Goal: Task Accomplishment & Management: Complete application form

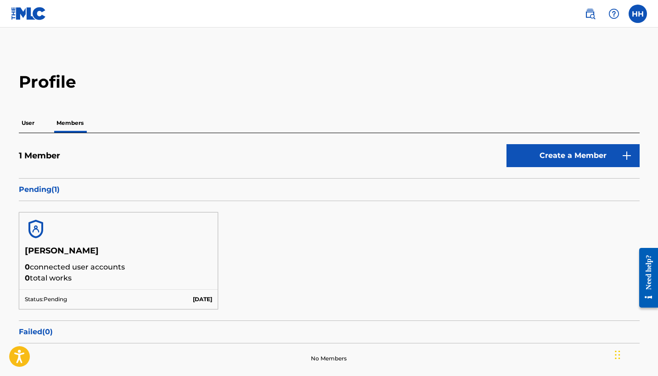
click at [630, 17] on label at bounding box center [637, 14] width 18 height 18
click at [638, 14] on input "HH [PERSON_NAME] [EMAIL_ADDRESS][DOMAIN_NAME] Notification Preferences Profile …" at bounding box center [638, 14] width 0 height 0
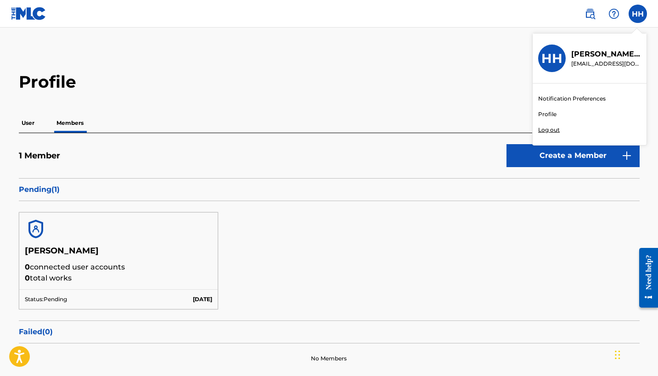
click at [557, 113] on div "Notification Preferences Profile Log out" at bounding box center [590, 115] width 114 height 62
click at [638, 14] on input "HH [PERSON_NAME] [EMAIL_ADDRESS][DOMAIN_NAME] Notification Preferences Profile …" at bounding box center [638, 14] width 0 height 0
click at [553, 113] on link "Profile" at bounding box center [547, 114] width 18 height 8
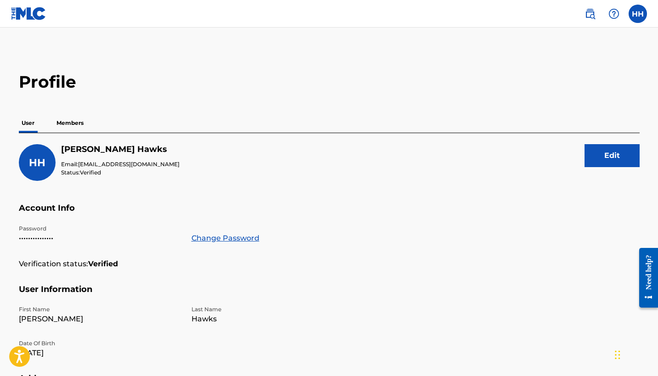
click at [46, 167] on div "HH" at bounding box center [37, 162] width 37 height 37
click at [74, 124] on p "Members" at bounding box center [70, 122] width 33 height 19
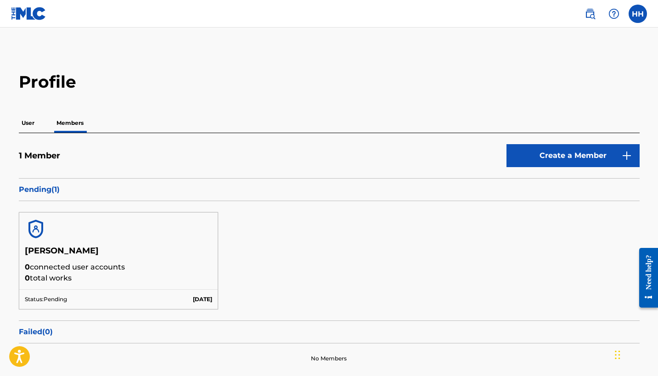
click at [611, 17] on img at bounding box center [613, 13] width 11 height 11
click at [602, 56] on p "View portal intro" at bounding box center [614, 61] width 78 height 22
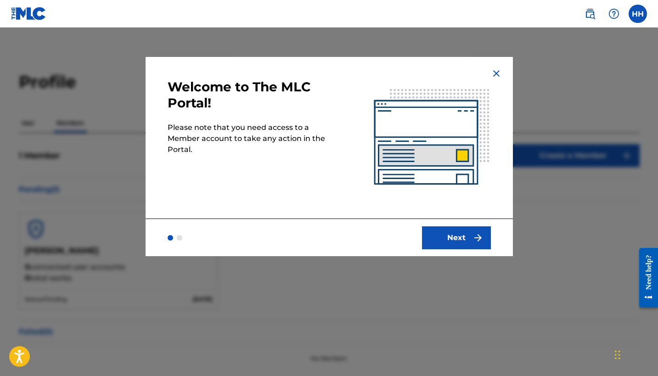
click at [457, 235] on button "Next" at bounding box center [456, 237] width 69 height 23
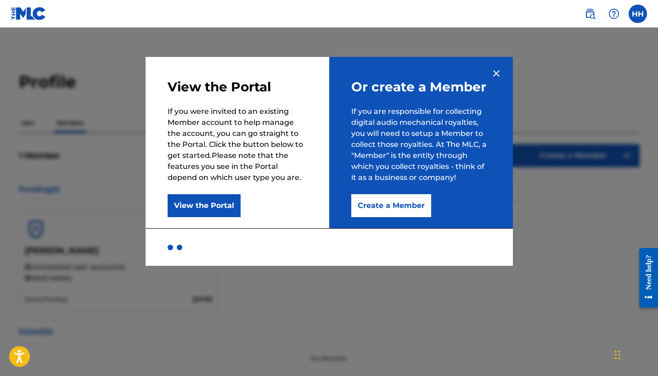
click at [233, 204] on button "View the Portal" at bounding box center [204, 205] width 73 height 23
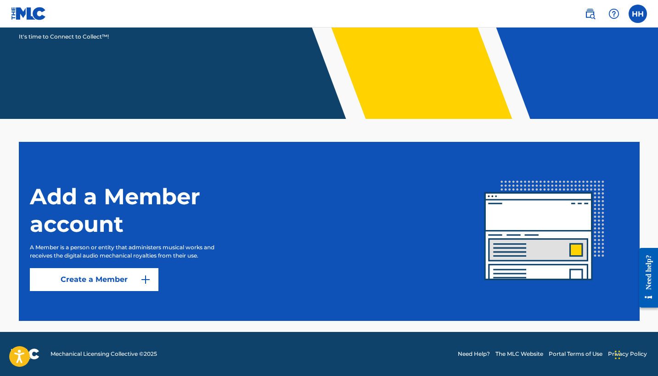
scroll to position [150, 0]
click at [145, 281] on img at bounding box center [145, 279] width 11 height 11
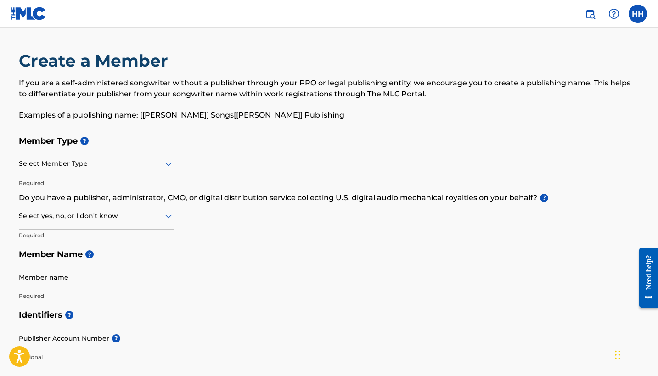
click at [130, 168] on div at bounding box center [96, 163] width 155 height 11
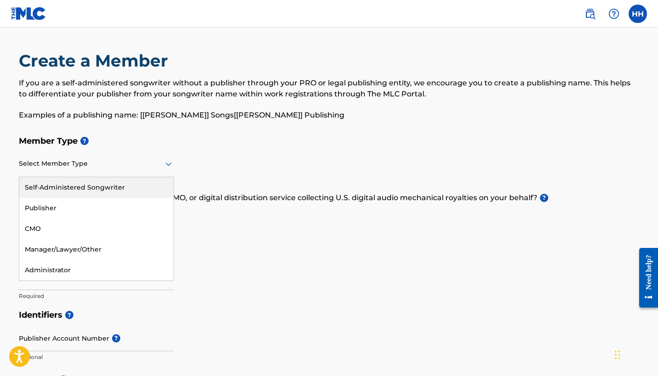
click at [120, 184] on div "Self-Administered Songwriter" at bounding box center [96, 187] width 154 height 21
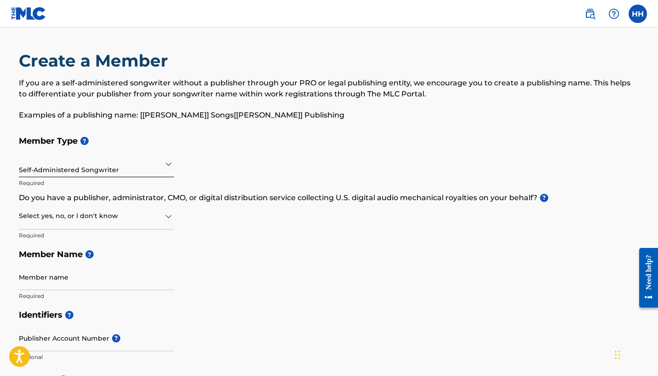
click at [94, 224] on div "Select yes, no, or I don't know" at bounding box center [96, 216] width 155 height 26
click at [87, 254] on div "No" at bounding box center [96, 260] width 154 height 21
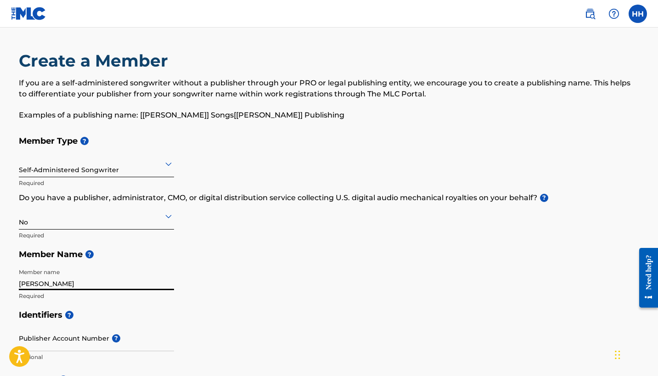
type input "[PERSON_NAME]"
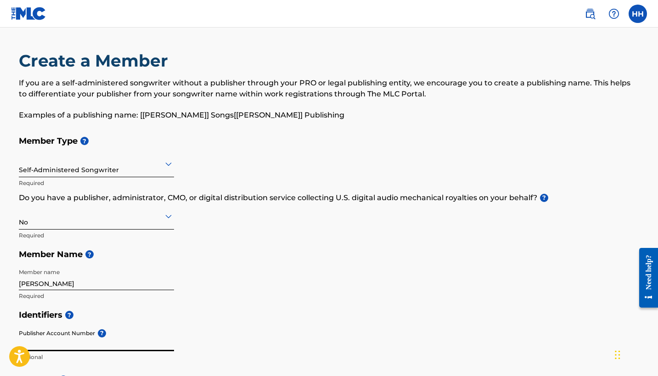
scroll to position [197, 0]
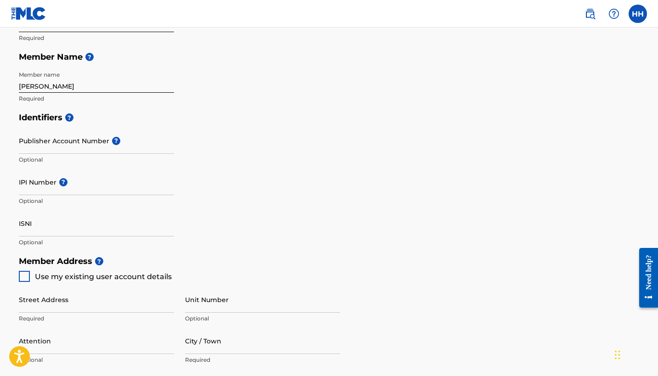
click at [27, 277] on div at bounding box center [24, 276] width 11 height 11
type input "[STREET_ADDRESS]"
type input "Pasco"
type input "99301"
type input "509"
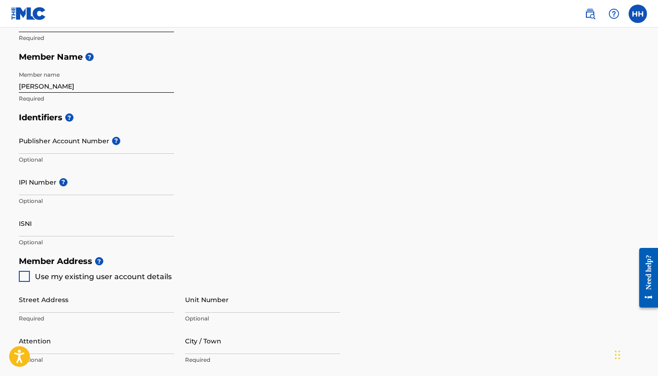
type input "7920712"
type input "[EMAIL_ADDRESS][DOMAIN_NAME]"
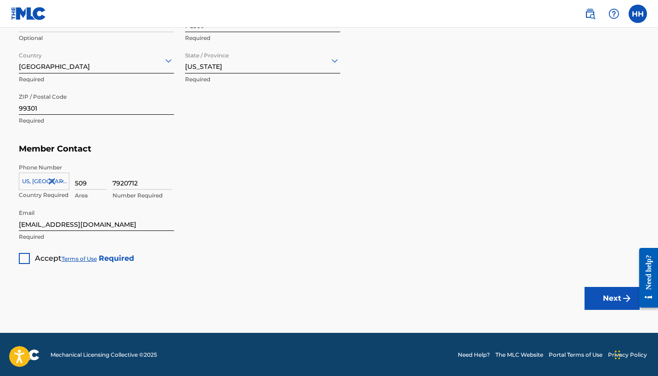
scroll to position [519, 0]
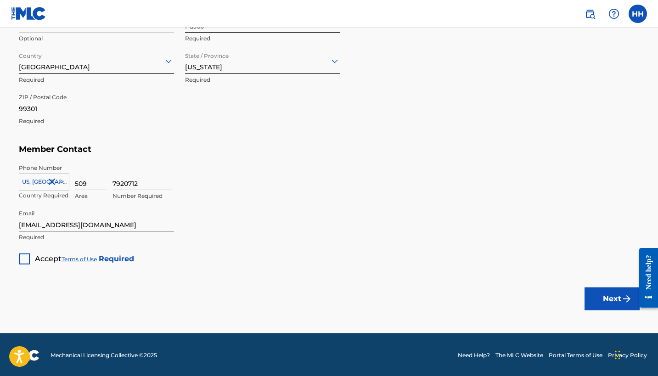
click at [25, 256] on div at bounding box center [24, 258] width 11 height 11
click at [600, 292] on button "Next" at bounding box center [611, 298] width 55 height 23
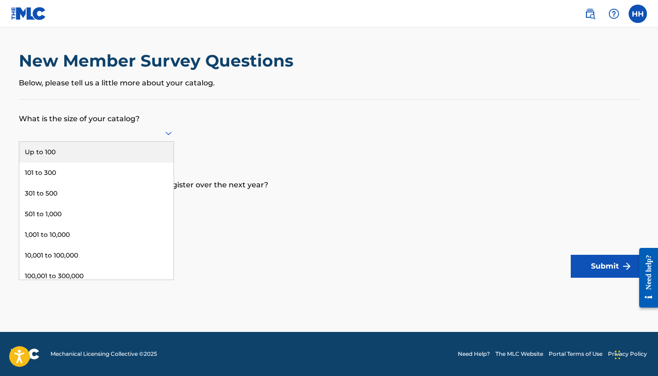
click at [165, 135] on icon at bounding box center [168, 134] width 6 height 4
click at [145, 161] on div "Up to 100" at bounding box center [96, 152] width 154 height 21
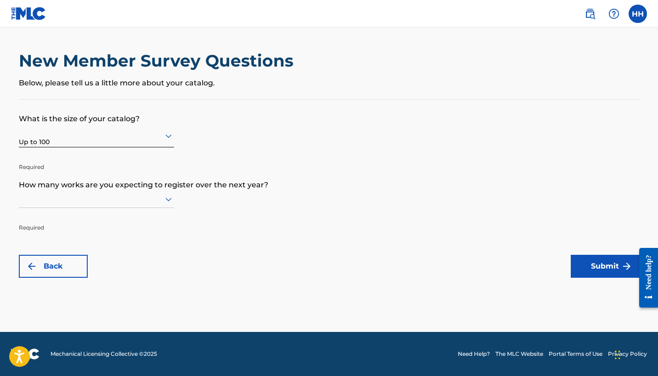
click at [123, 202] on div at bounding box center [96, 198] width 155 height 11
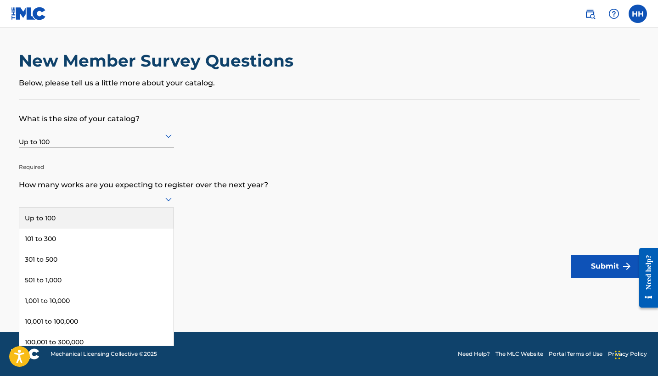
click at [113, 222] on div "Up to 100" at bounding box center [96, 218] width 154 height 21
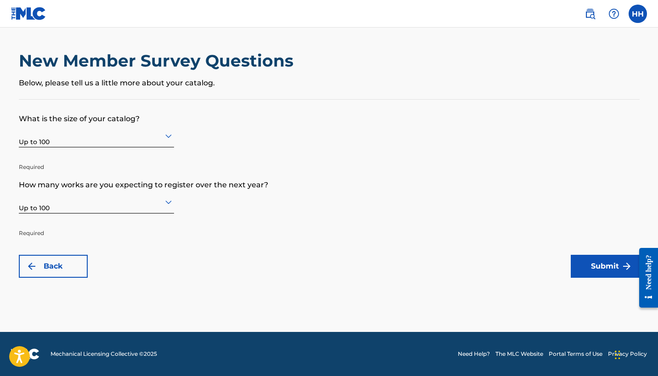
click at [607, 269] on button "Submit" at bounding box center [605, 266] width 69 height 23
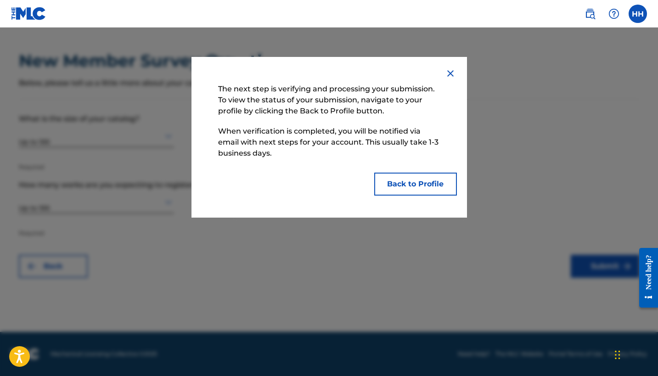
click at [449, 191] on button "Back to Profile" at bounding box center [415, 184] width 83 height 23
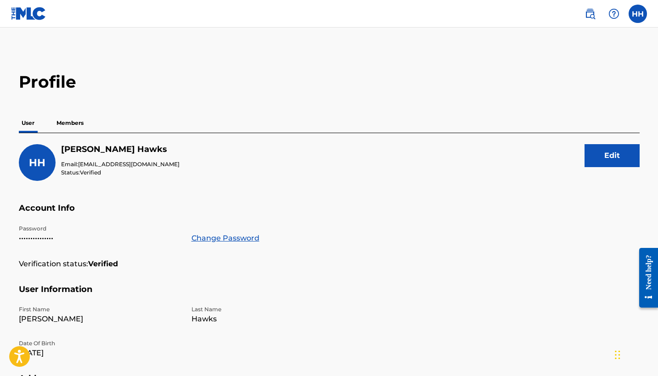
click at [616, 14] on img at bounding box center [613, 13] width 11 height 11
click at [604, 62] on p "View portal intro" at bounding box center [614, 61] width 78 height 22
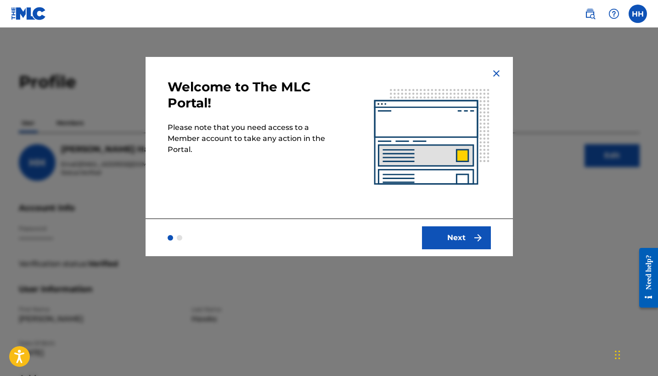
click at [445, 232] on button "Next" at bounding box center [456, 237] width 69 height 23
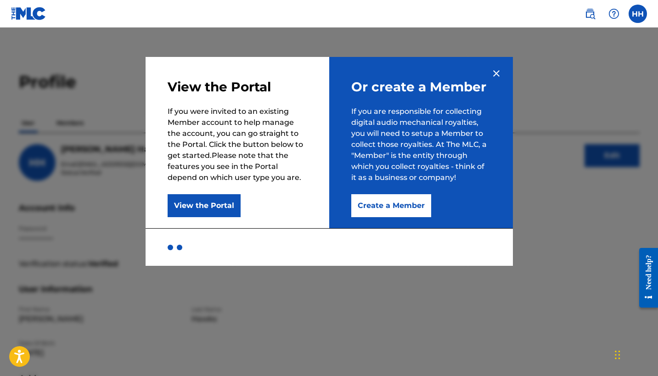
click at [228, 208] on button "View the Portal" at bounding box center [204, 205] width 73 height 23
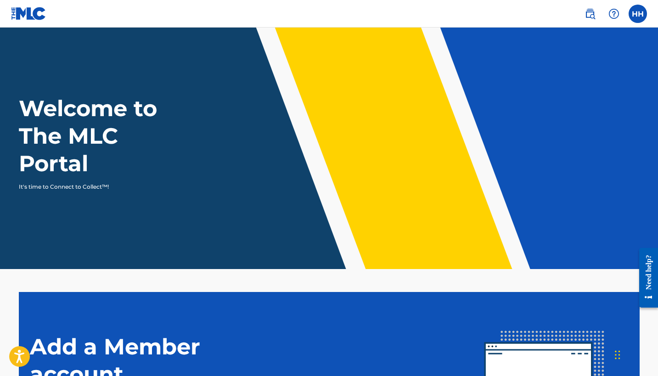
click at [634, 19] on label at bounding box center [637, 14] width 18 height 18
click at [638, 14] on input "HH [PERSON_NAME] [EMAIL_ADDRESS][DOMAIN_NAME] Notification Preferences Profile …" at bounding box center [638, 14] width 0 height 0
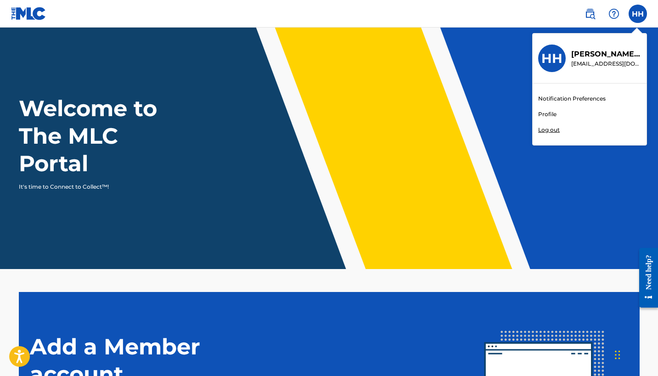
click at [555, 114] on link "Profile" at bounding box center [547, 114] width 18 height 8
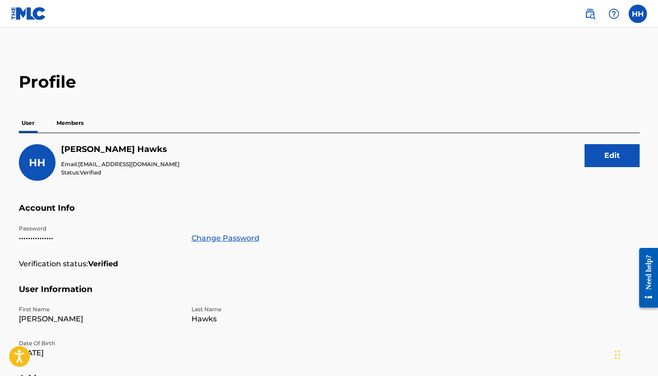
click at [73, 124] on p "Members" at bounding box center [70, 122] width 33 height 19
